Goal: Task Accomplishment & Management: Use online tool/utility

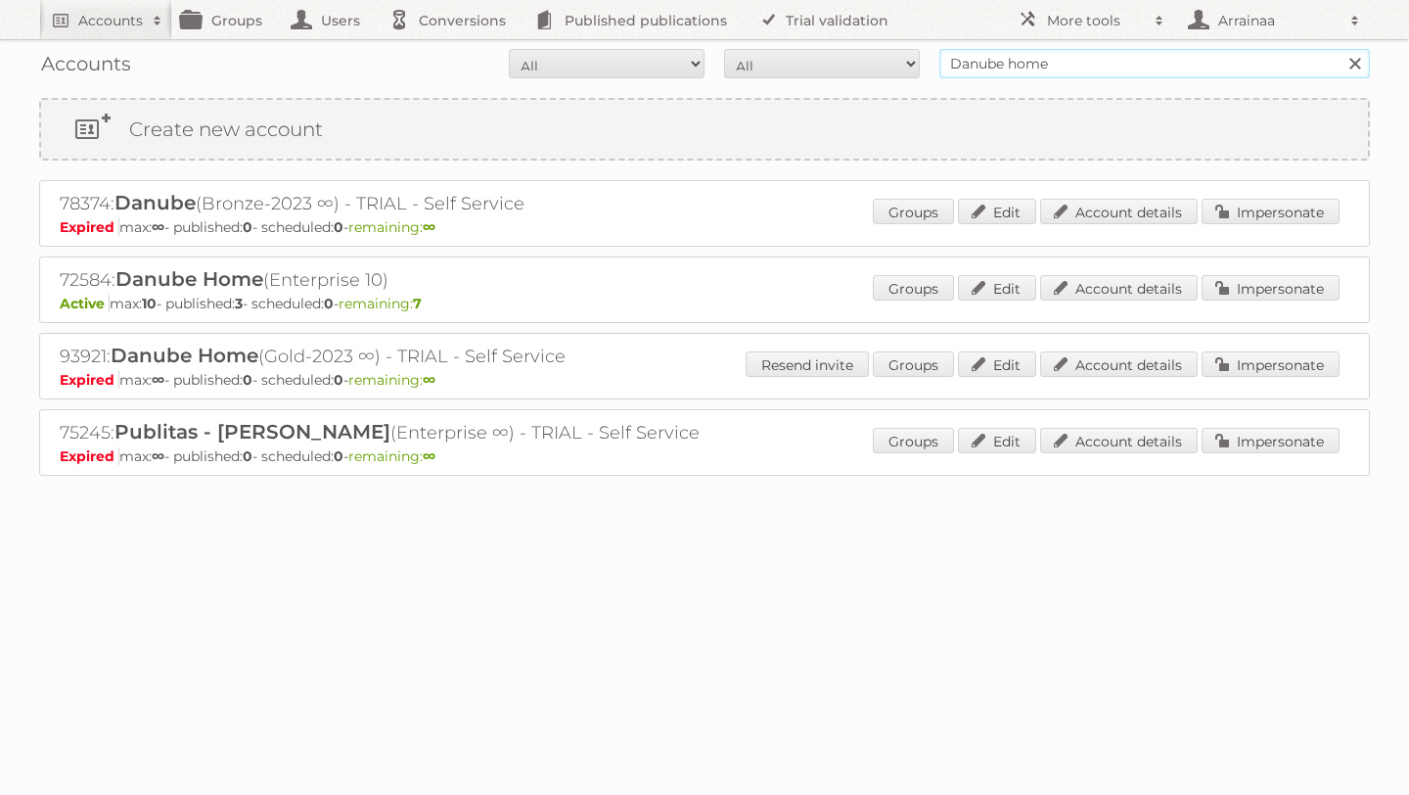
drag, startPoint x: 1076, startPoint y: 72, endPoint x: 889, endPoint y: 44, distance: 189.0
click at [889, 44] on div "Accounts All Active Expired Pending All Paid Trials Self service Danube home Se…" at bounding box center [704, 63] width 1331 height 49
click at [1340, 49] on input "Search" at bounding box center [1354, 63] width 29 height 29
type input "r"
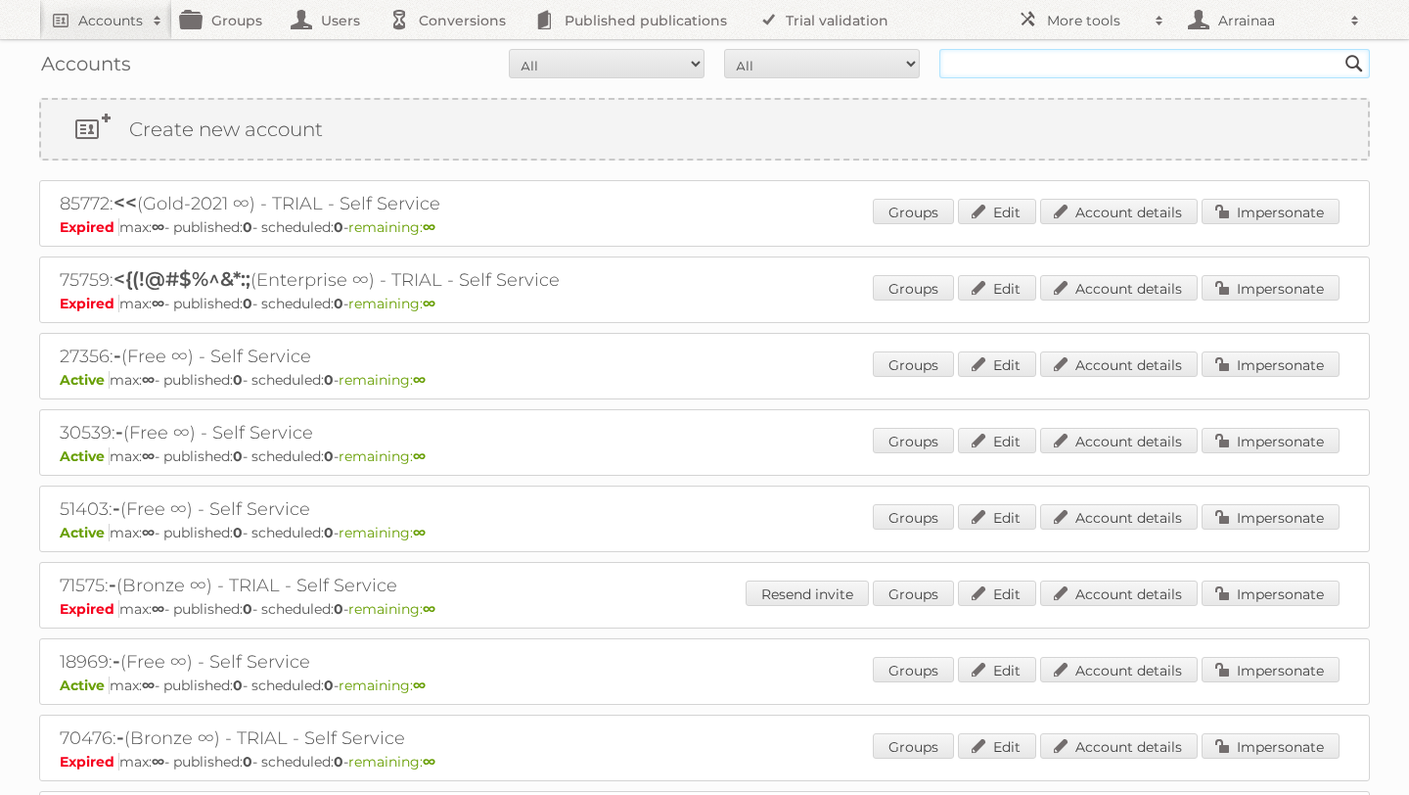
click at [1068, 71] on input "text" at bounding box center [1154, 63] width 431 height 29
type input "rak ceramics"
click at [1340, 49] on input "Search" at bounding box center [1354, 63] width 29 height 29
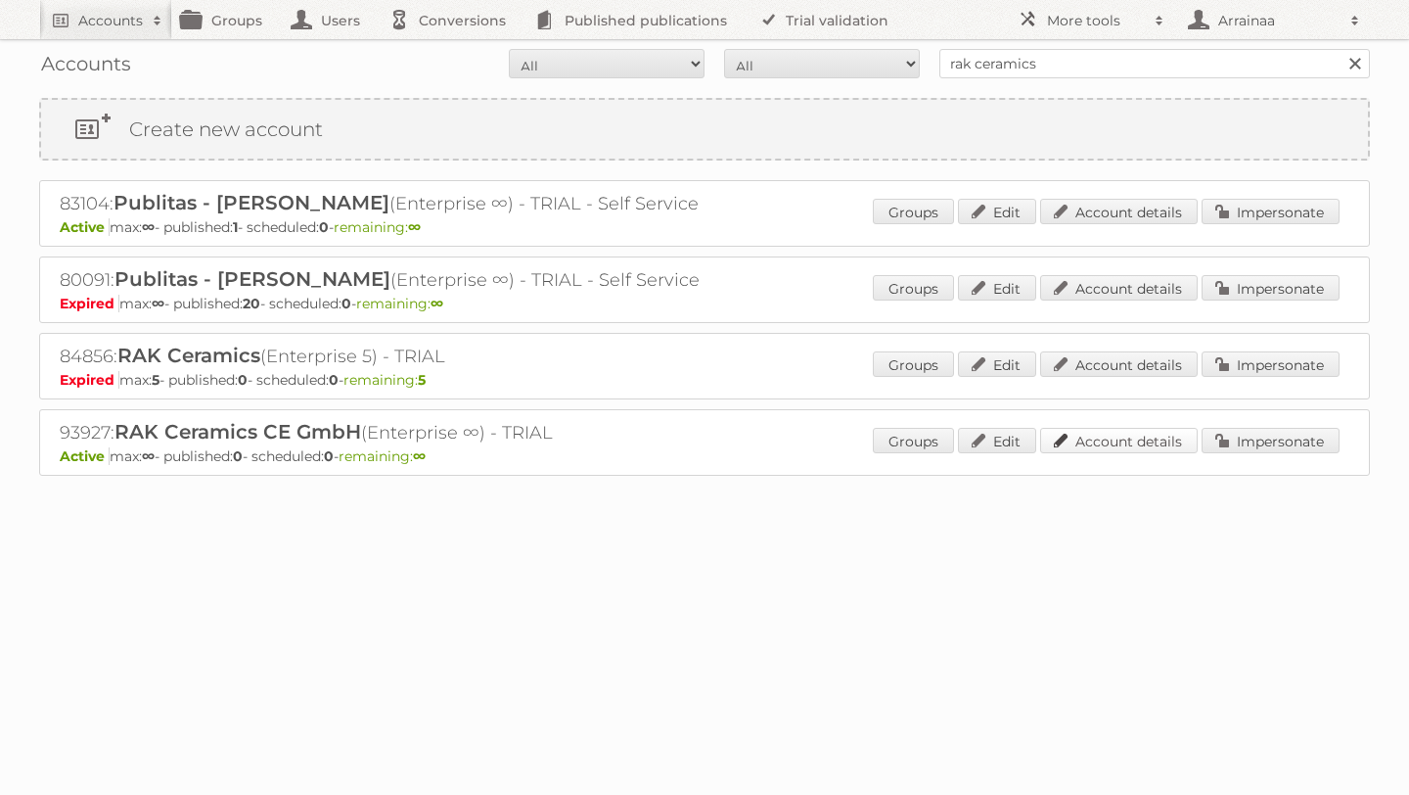
click at [1145, 436] on link "Account details" at bounding box center [1119, 440] width 158 height 25
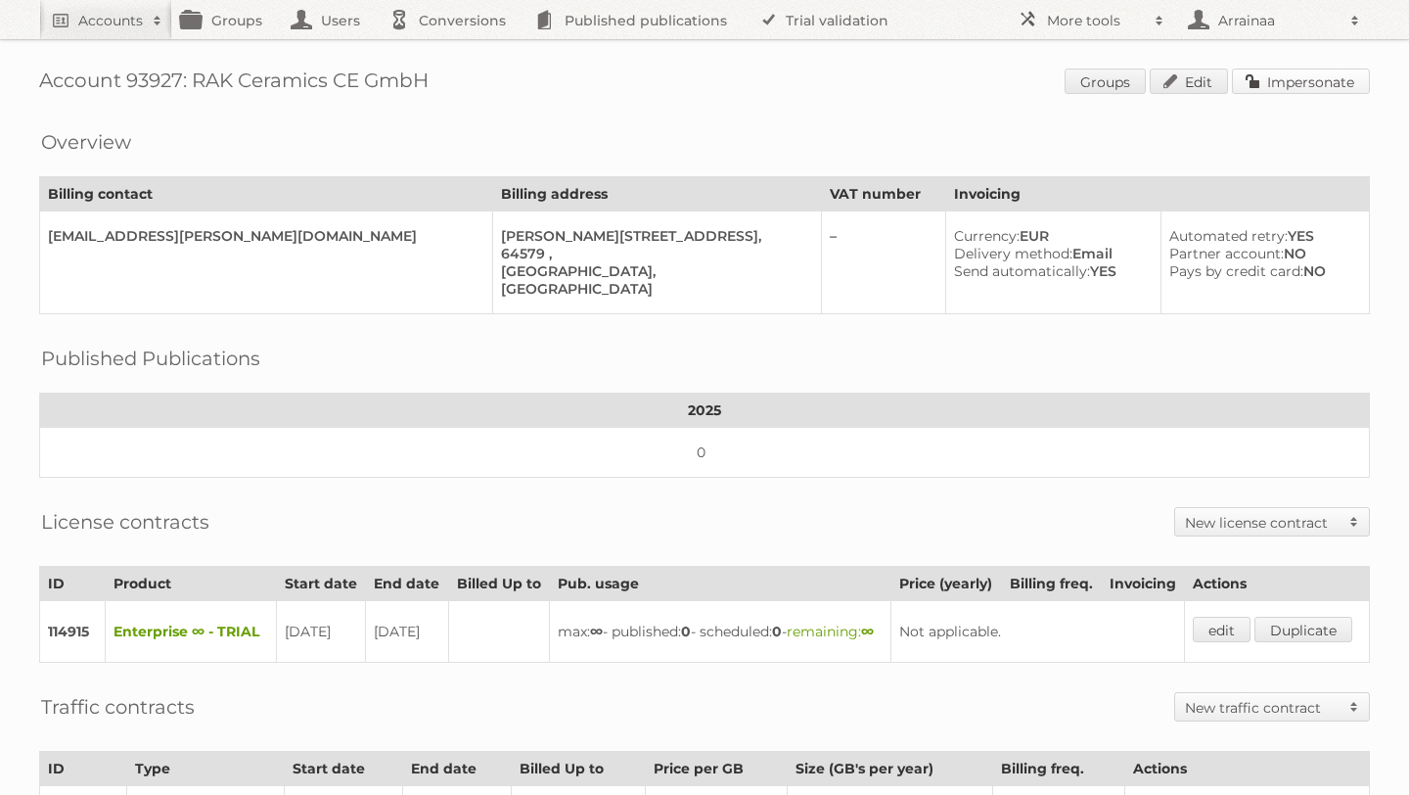
click at [1260, 80] on link "Impersonate" at bounding box center [1301, 80] width 138 height 25
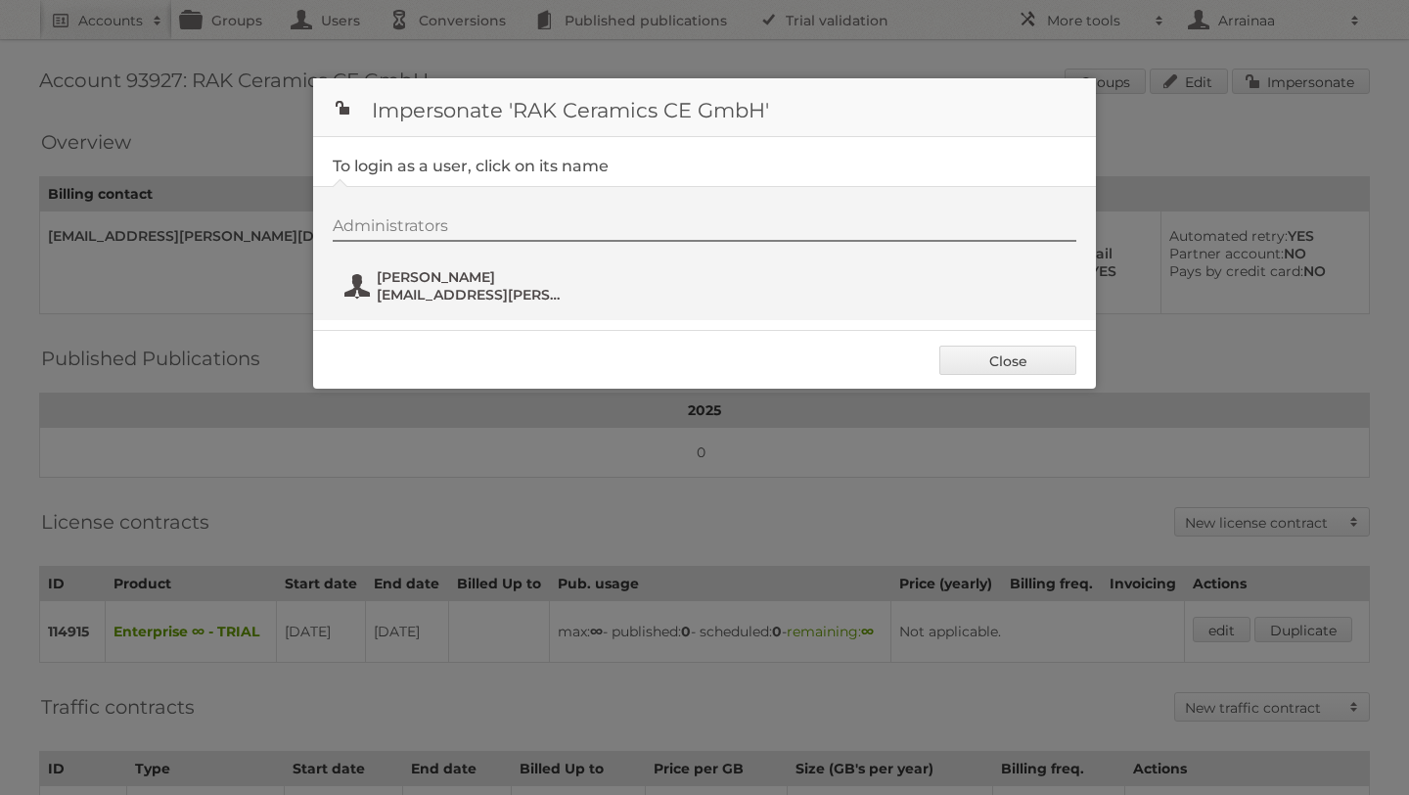
click at [417, 279] on span "[PERSON_NAME]" at bounding box center [472, 277] width 190 height 18
